Goal: Find specific page/section

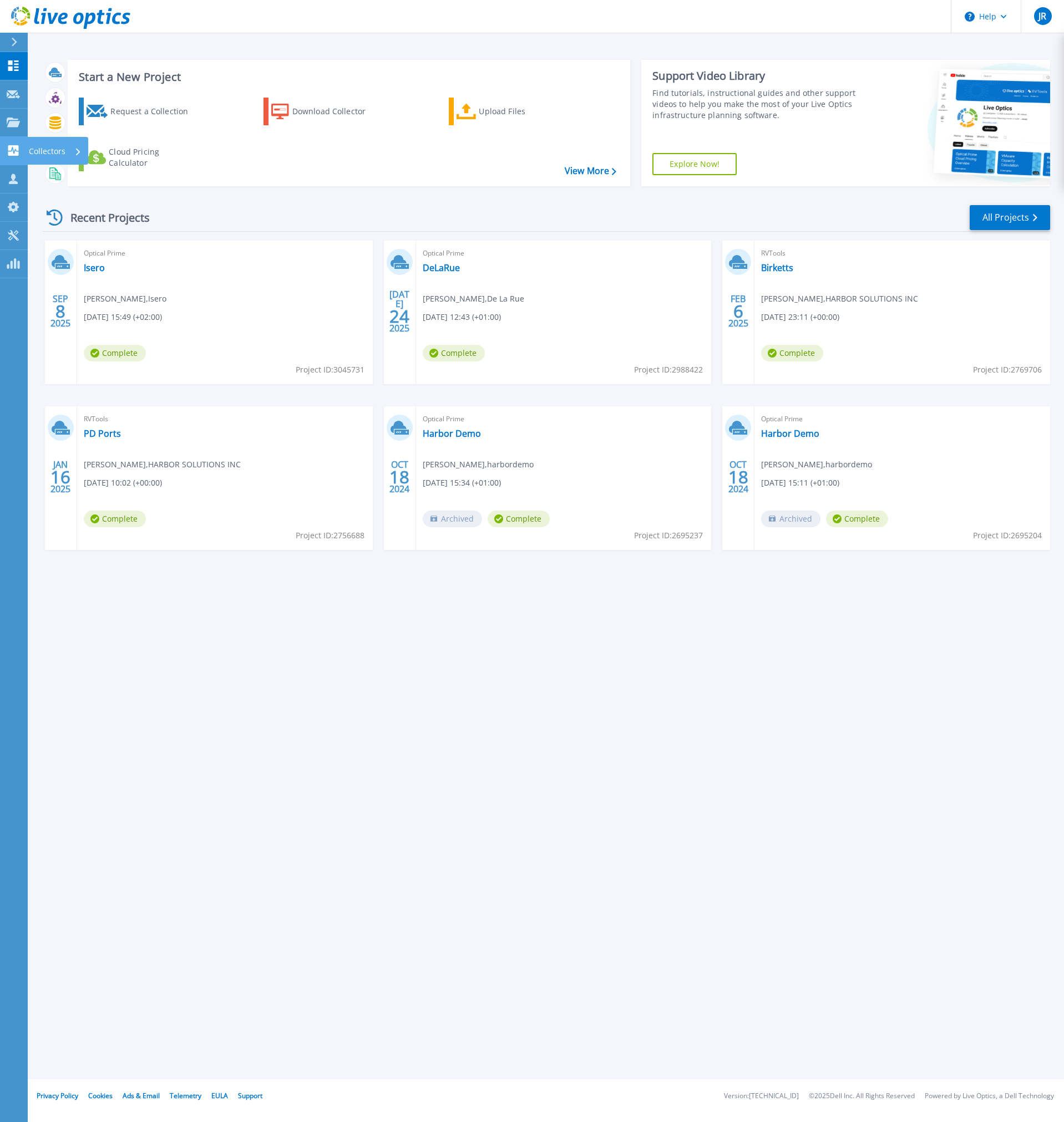
click at [15, 148] on icon at bounding box center [14, 151] width 11 height 11
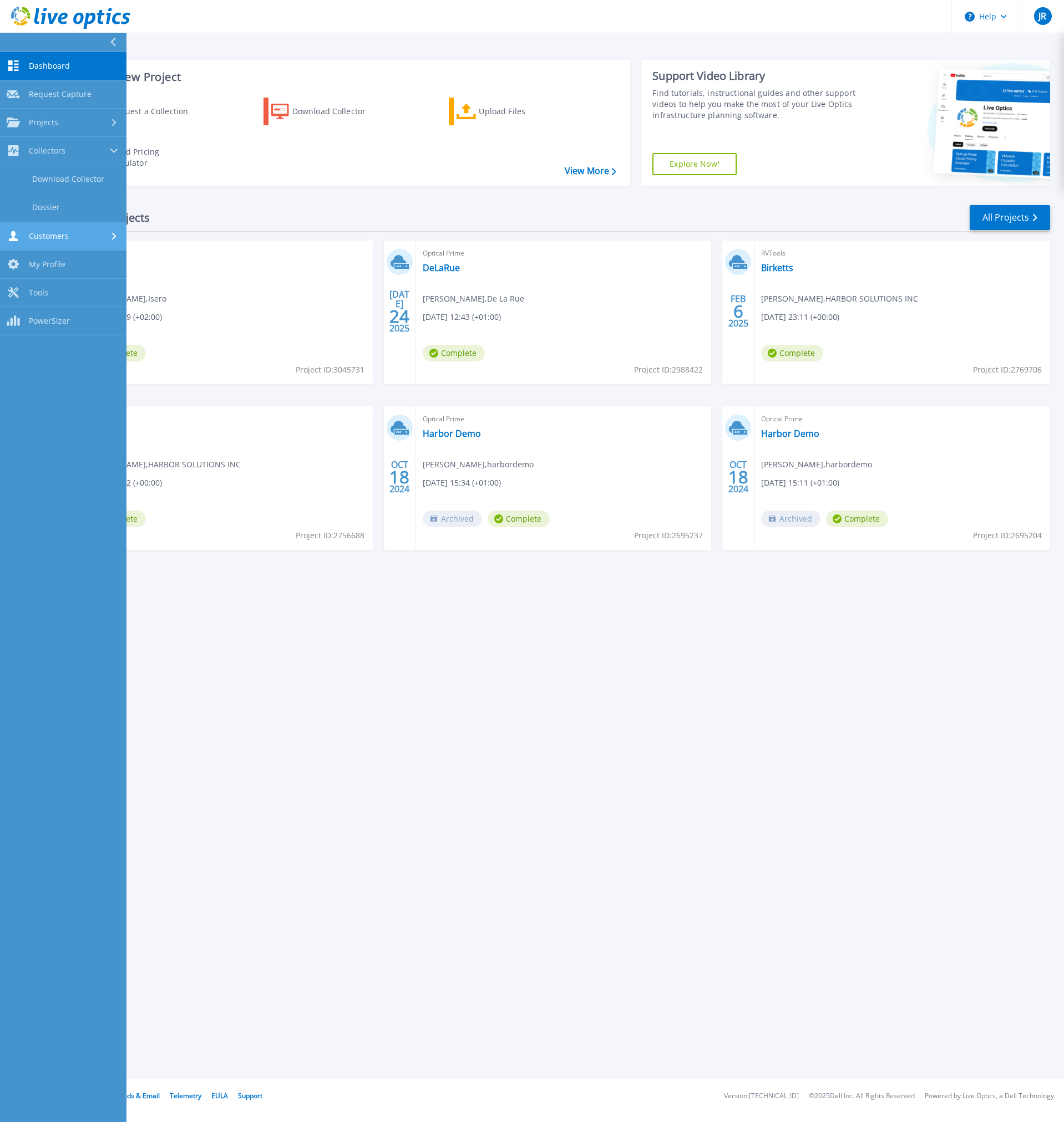
click at [32, 232] on span "Customers" at bounding box center [49, 236] width 40 height 10
click at [46, 118] on span "Projects" at bounding box center [44, 122] width 29 height 10
click at [48, 139] on link "Search Projects" at bounding box center [63, 151] width 126 height 28
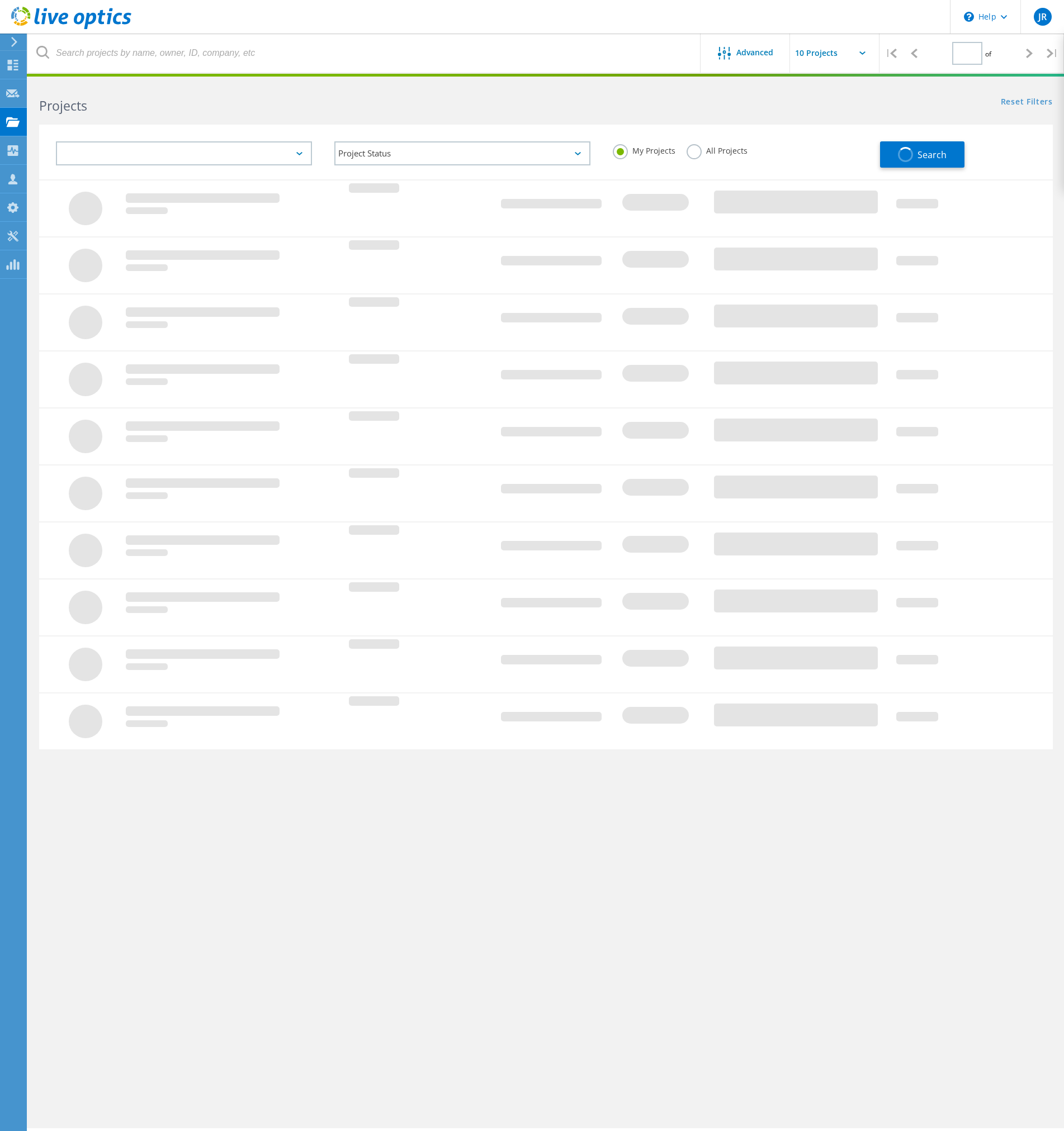
type input "1"
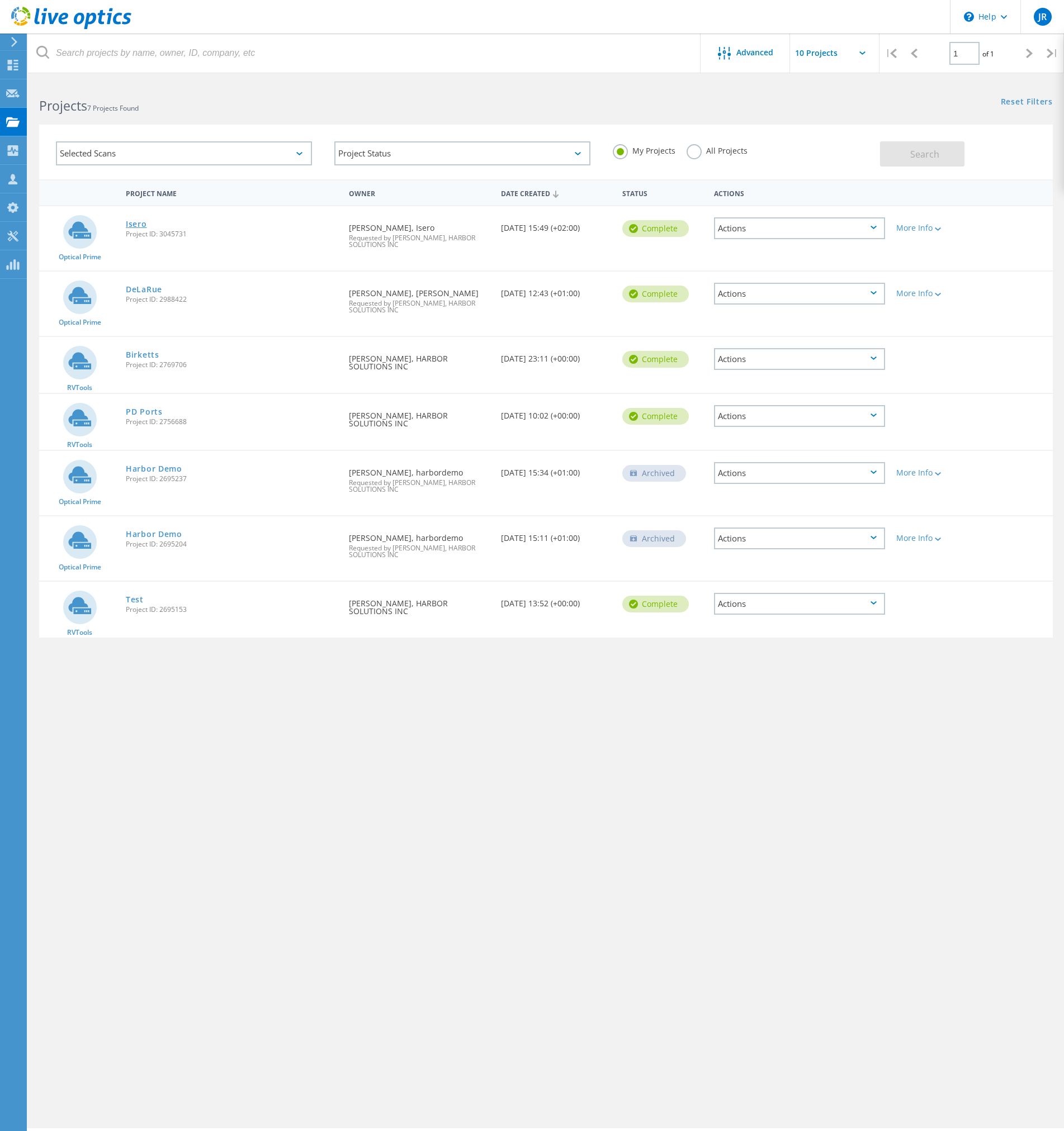
click at [140, 221] on link "Isero" at bounding box center [137, 224] width 21 height 8
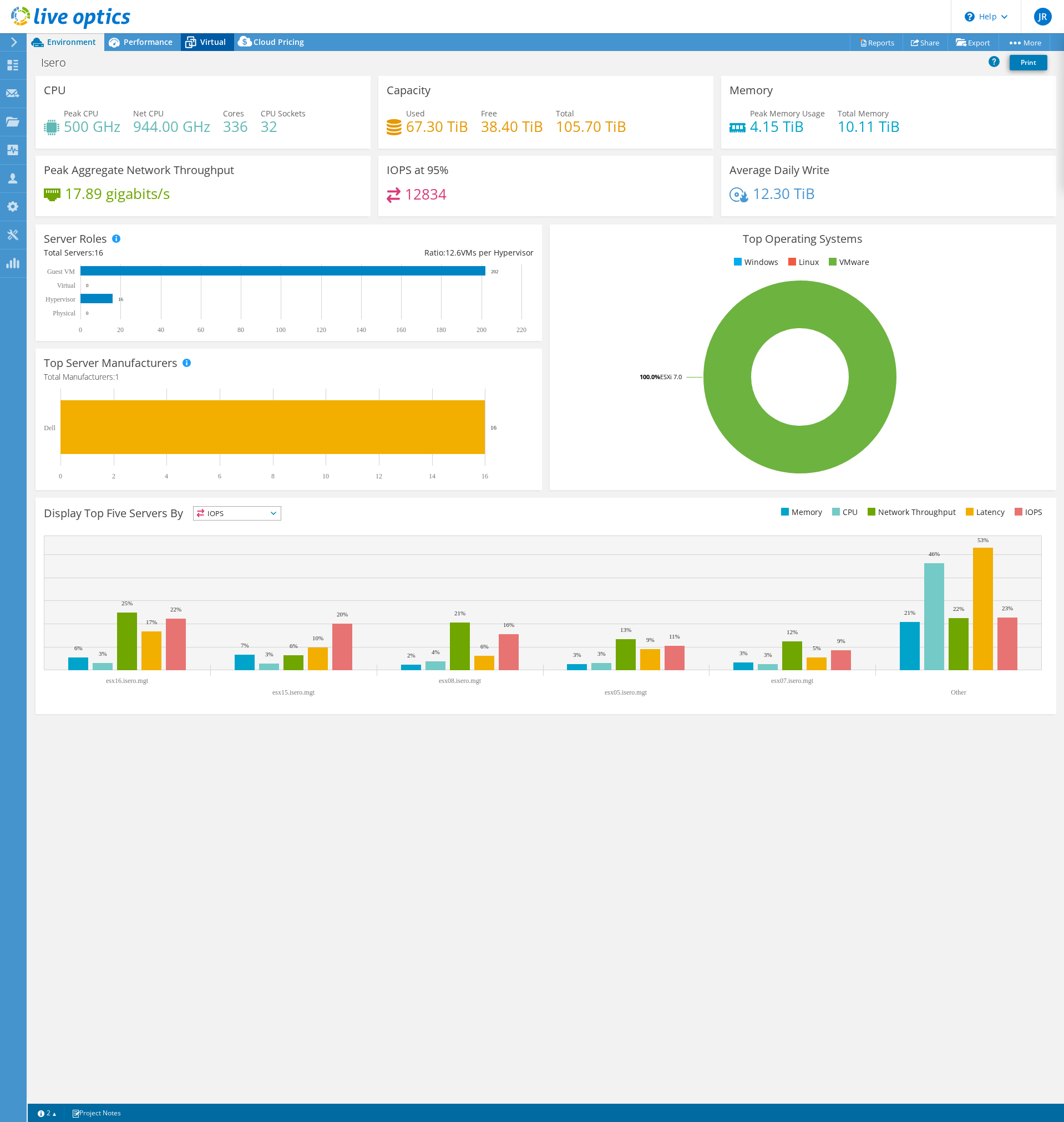
click at [187, 46] on icon at bounding box center [190, 42] width 19 height 19
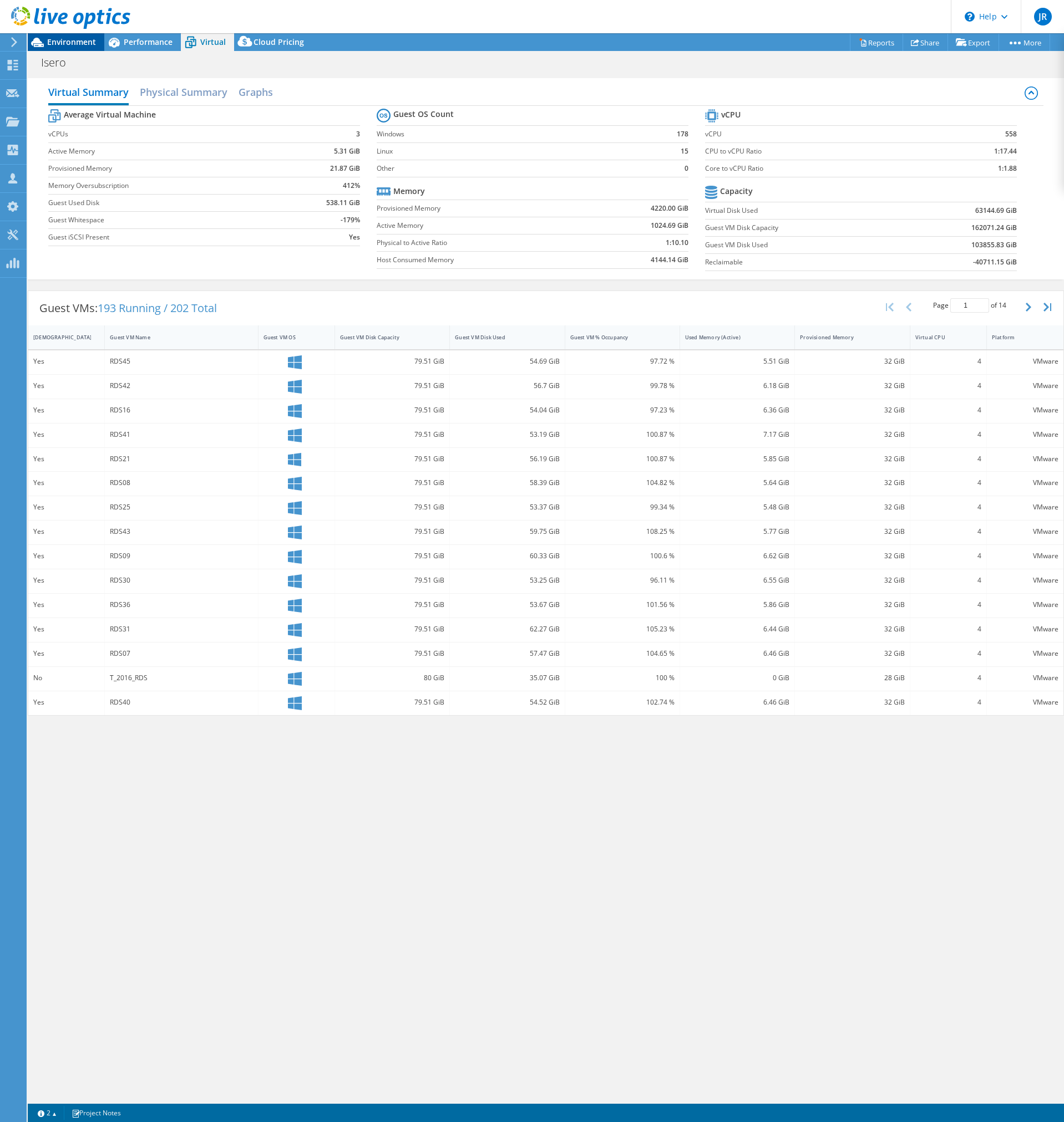
click at [48, 43] on span "Environment" at bounding box center [71, 42] width 49 height 11
